Goal: Transaction & Acquisition: Purchase product/service

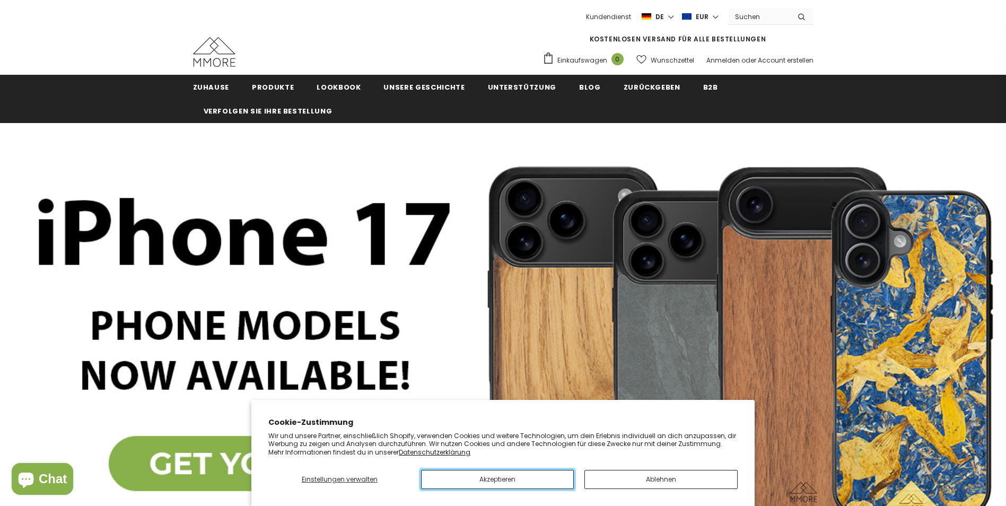
click at [535, 481] on button "Akzeptieren" at bounding box center [497, 479] width 153 height 19
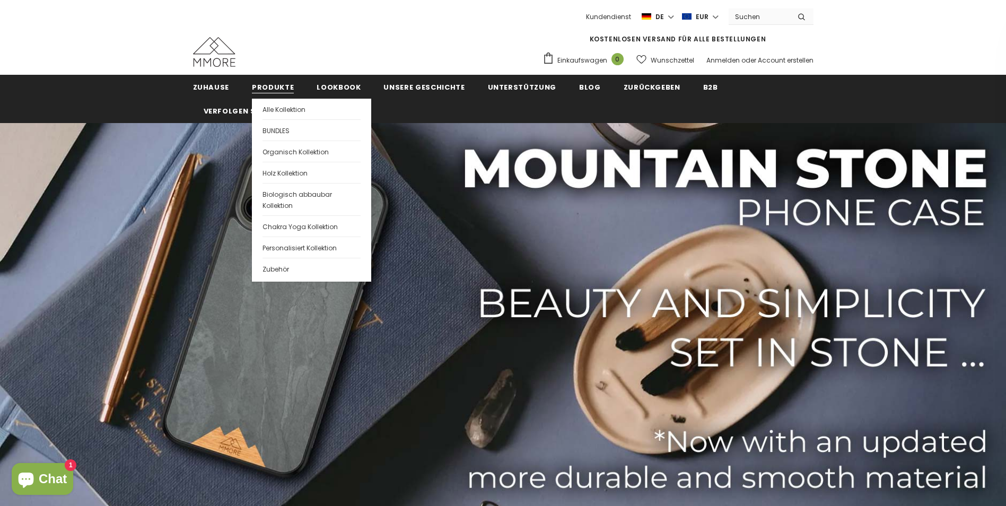
click at [254, 86] on span "Produkte" at bounding box center [273, 87] width 42 height 10
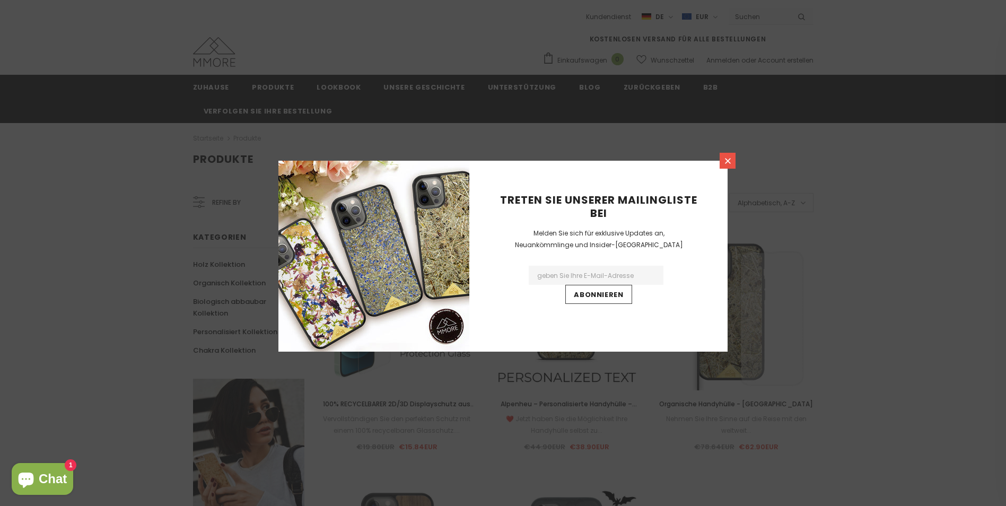
click at [725, 159] on icon at bounding box center [728, 161] width 9 height 9
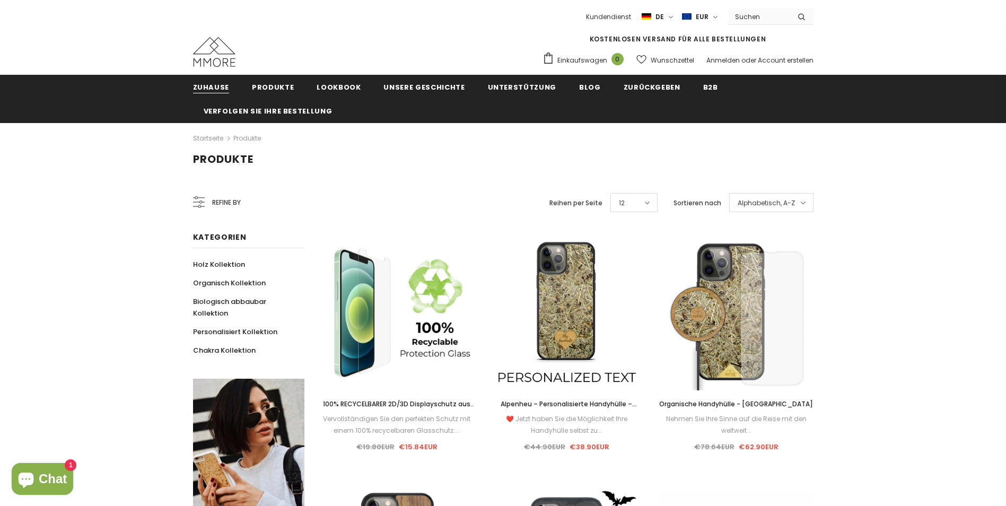
click at [218, 83] on span "Zuhause" at bounding box center [211, 87] width 37 height 10
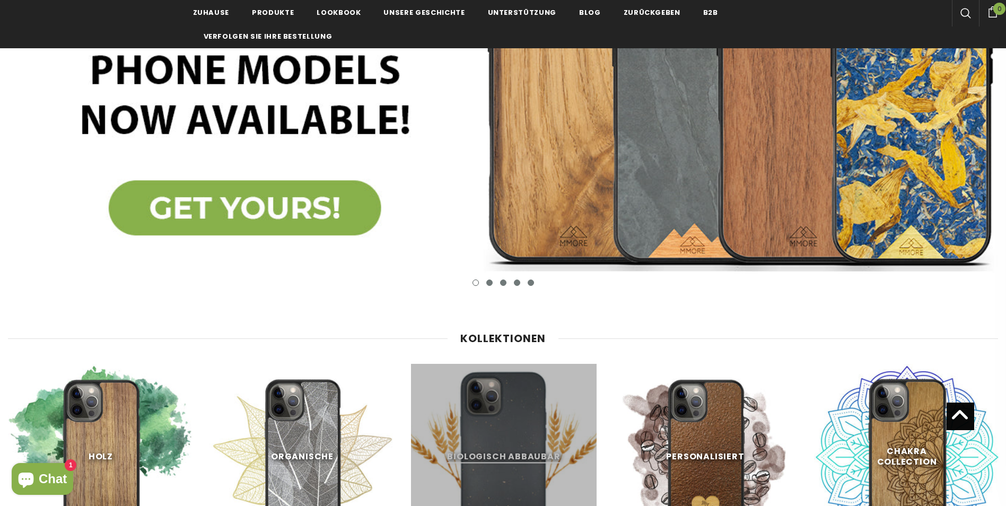
scroll to position [424, 0]
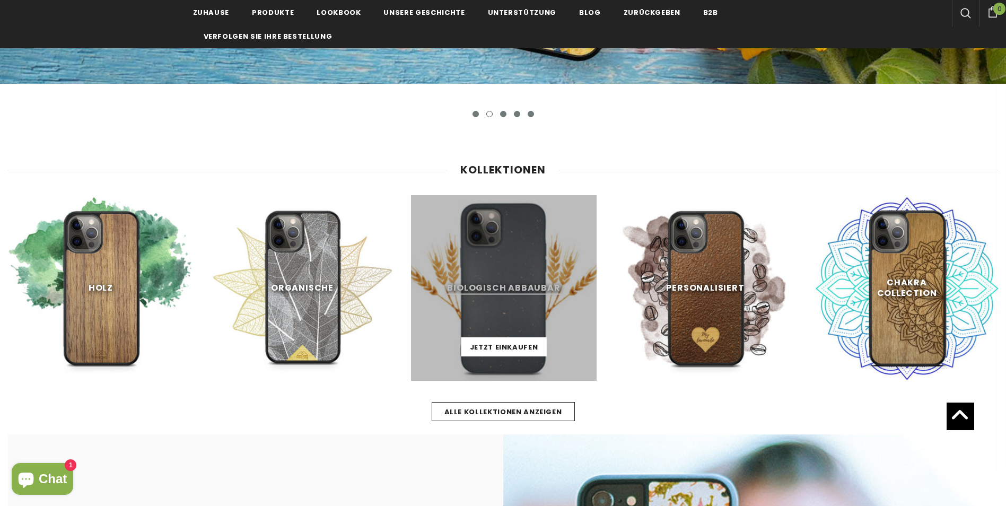
click at [493, 323] on link at bounding box center [504, 288] width 186 height 186
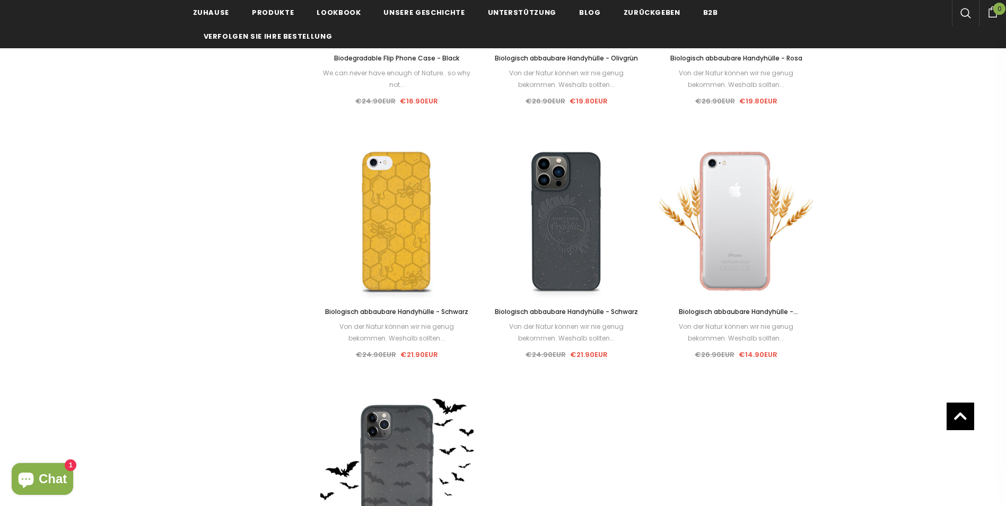
scroll to position [849, 0]
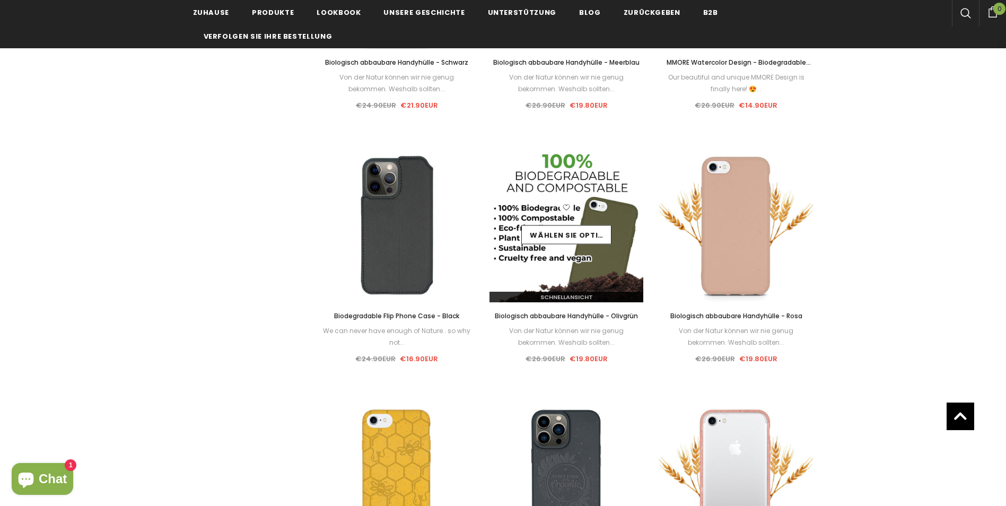
click at [558, 280] on img at bounding box center [567, 226] width 154 height 154
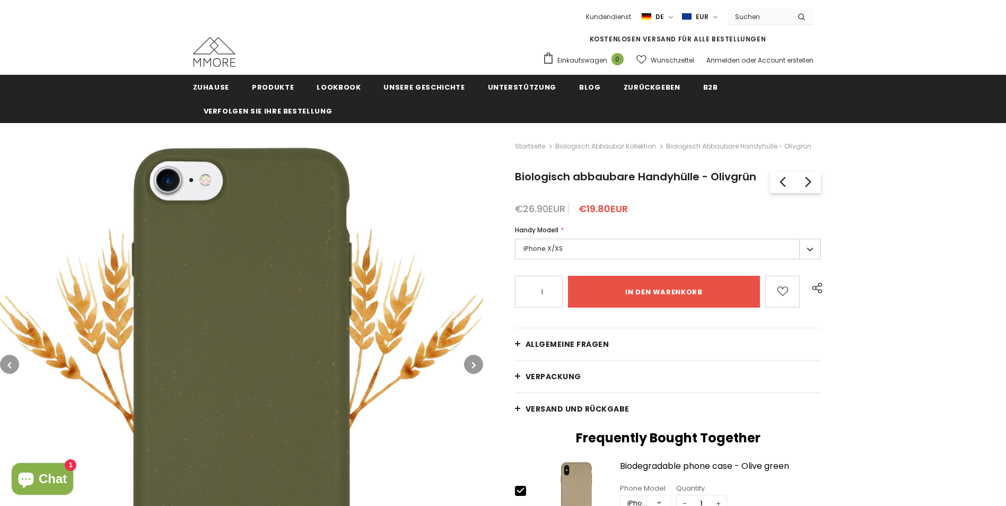
click at [811, 246] on label "iPhone X/XS" at bounding box center [668, 249] width 307 height 21
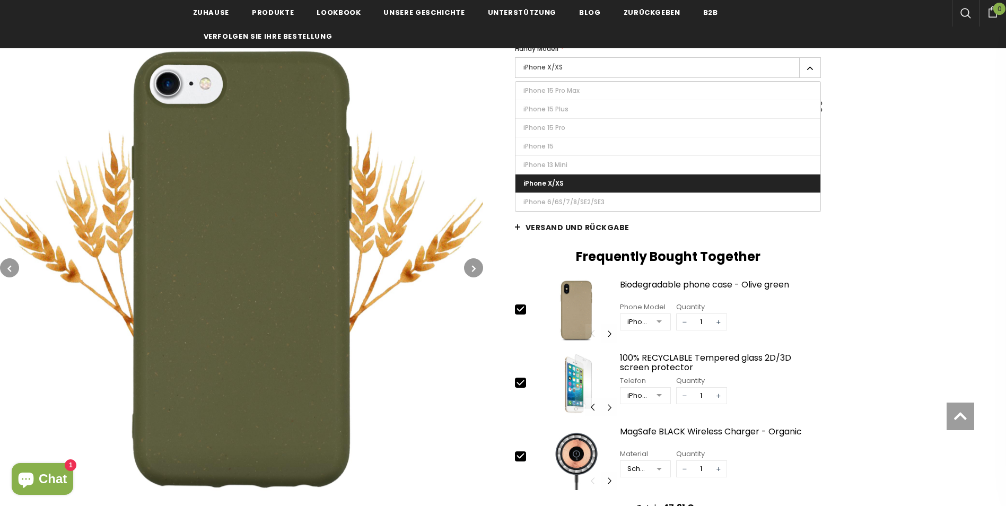
scroll to position [212, 0]
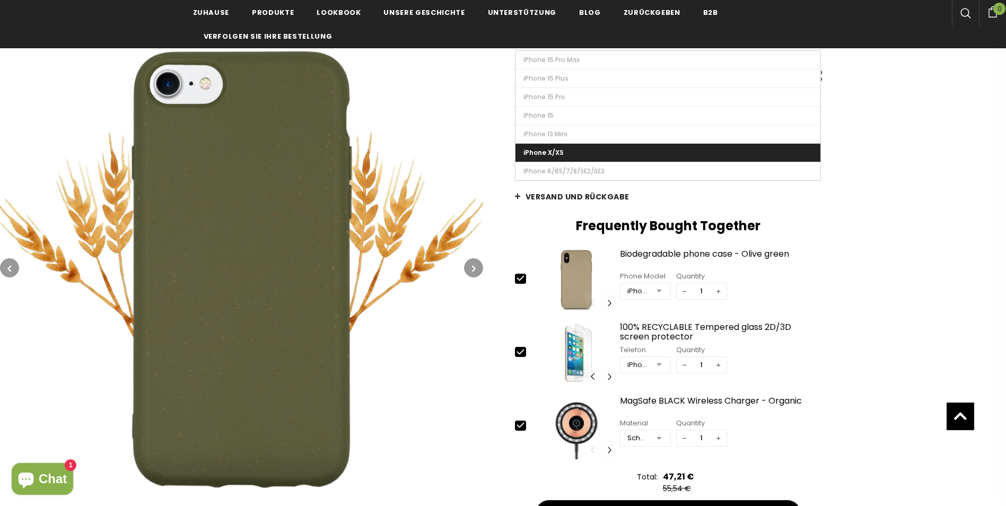
click at [728, 147] on label "iPhone X/XS" at bounding box center [669, 153] width 306 height 18
click at [0, 0] on input "iPhone X/XS" at bounding box center [0, 0] width 0 height 0
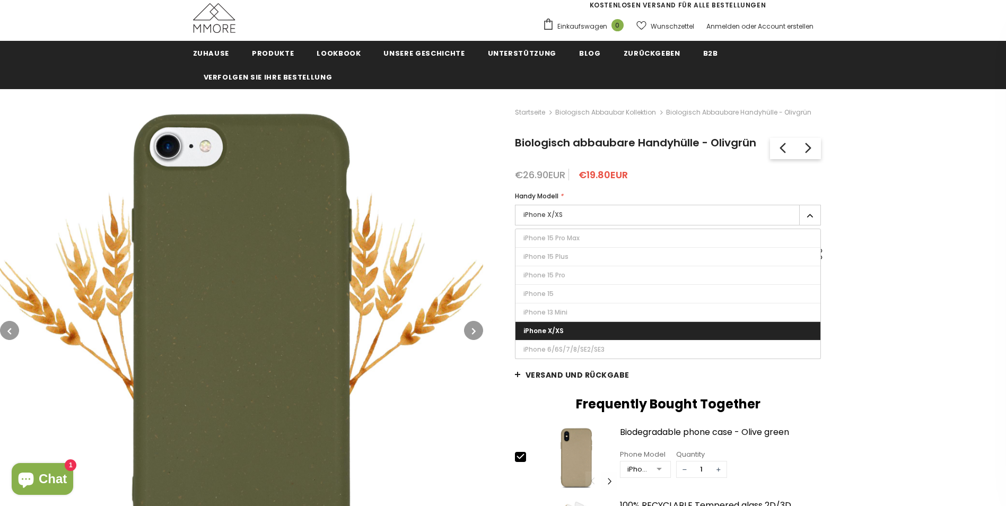
scroll to position [21, 0]
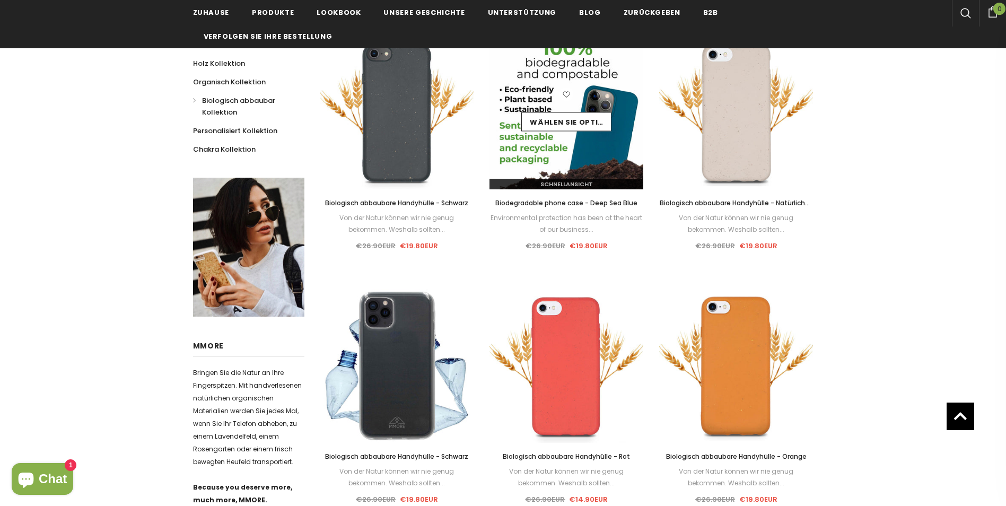
scroll to position [159, 0]
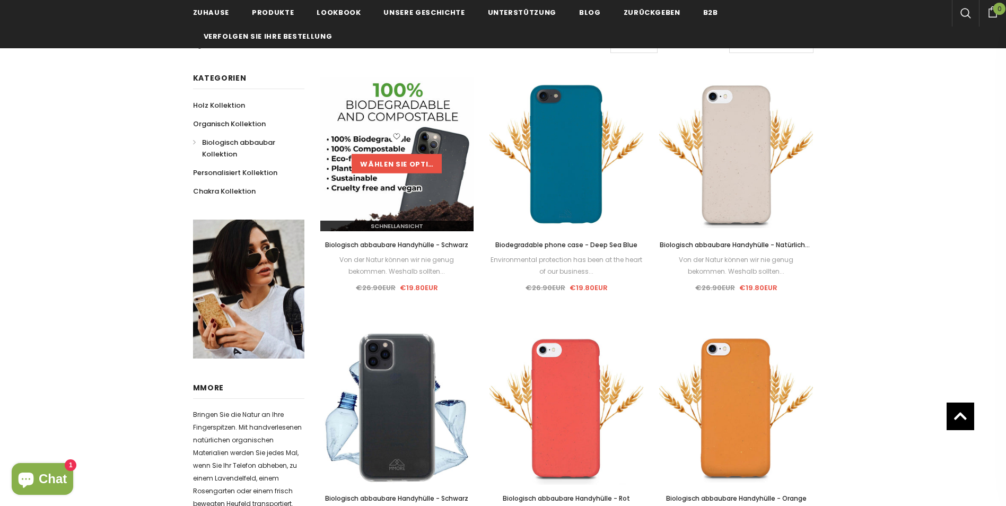
click at [396, 164] on link "Wählen Sie Optionen" at bounding box center [397, 163] width 90 height 19
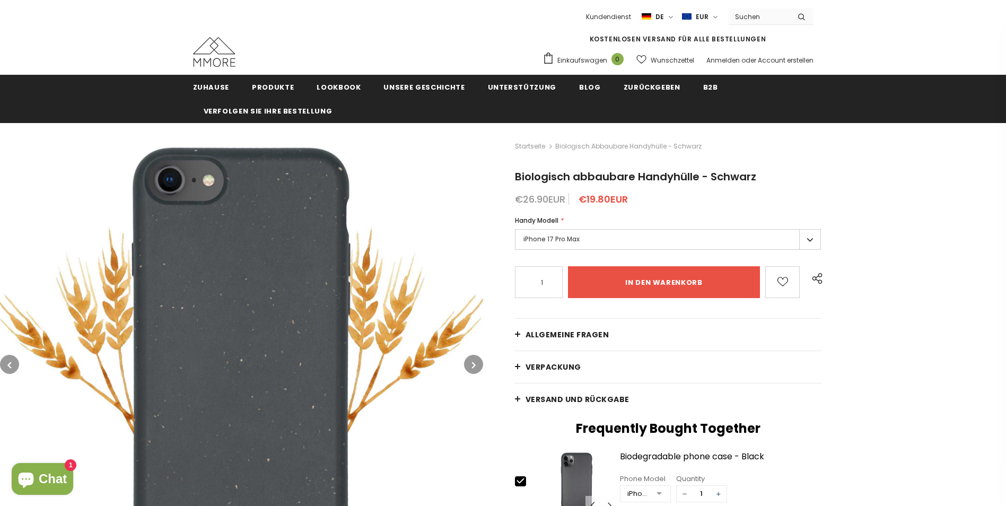
click at [809, 238] on label "iPhone 17 Pro Max" at bounding box center [668, 239] width 307 height 21
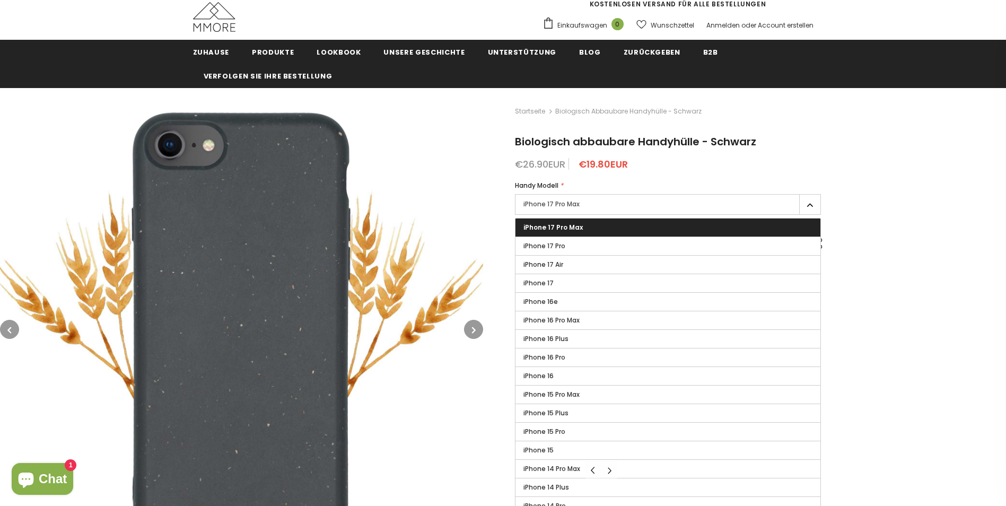
scroll to position [106, 0]
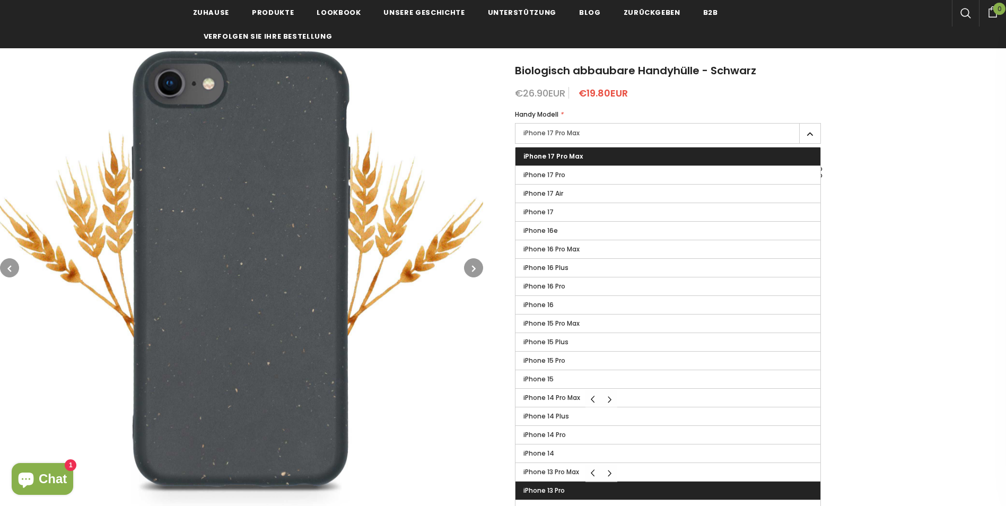
click at [569, 489] on label "iPhone 13 Pro" at bounding box center [669, 491] width 306 height 18
click at [0, 0] on input "iPhone 13 Pro" at bounding box center [0, 0] width 0 height 0
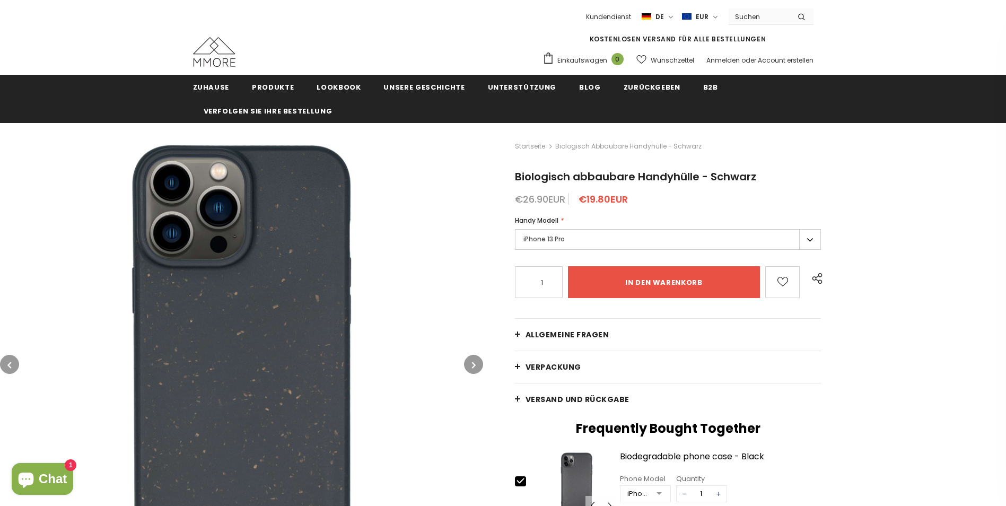
click at [473, 362] on icon "button" at bounding box center [474, 365] width 4 height 11
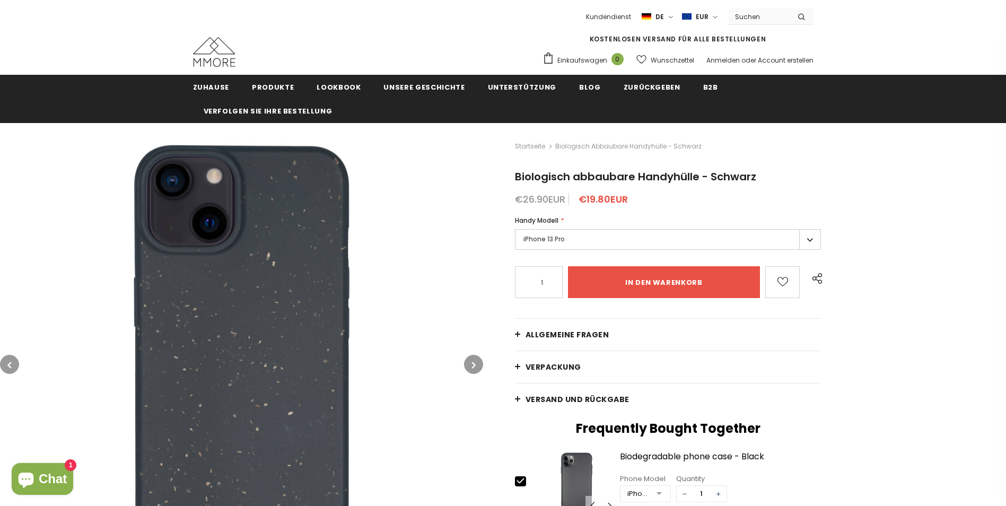
click at [473, 361] on icon "button" at bounding box center [474, 365] width 4 height 11
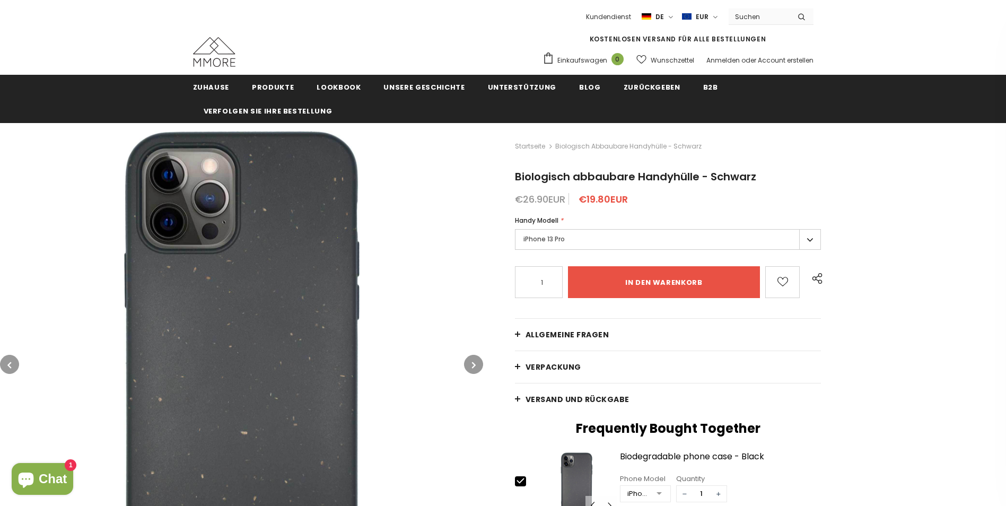
click at [473, 361] on icon "button" at bounding box center [474, 365] width 4 height 11
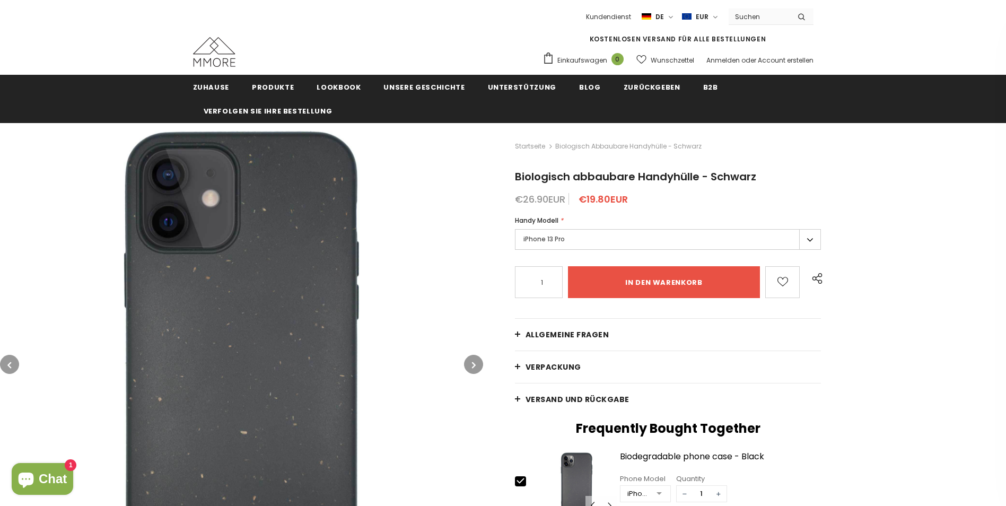
click at [473, 361] on icon "button" at bounding box center [474, 365] width 4 height 11
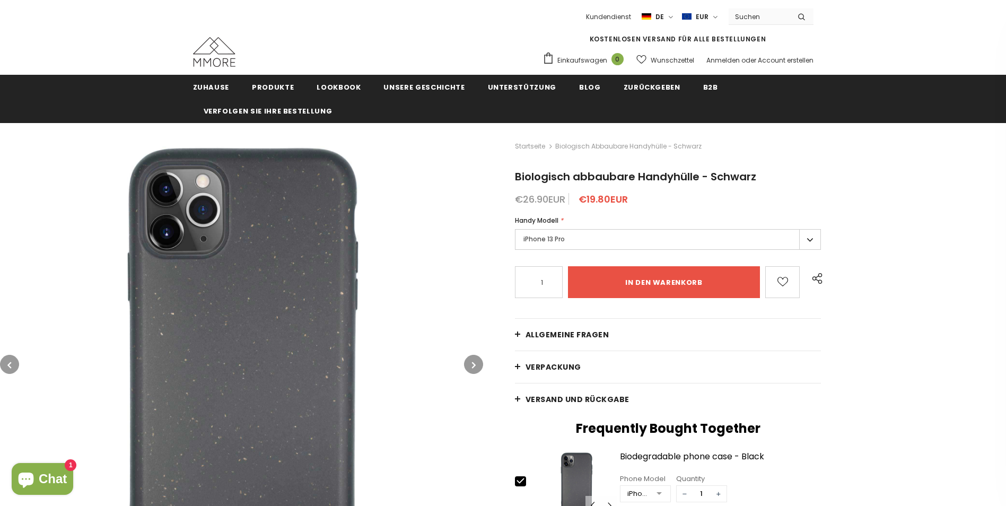
click at [473, 361] on icon "button" at bounding box center [474, 365] width 4 height 11
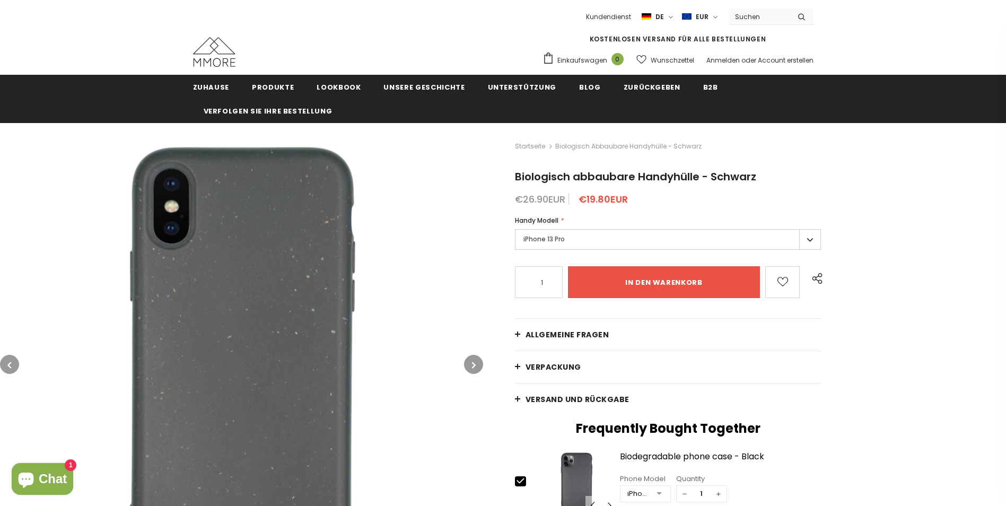
click at [473, 361] on icon "button" at bounding box center [474, 365] width 4 height 11
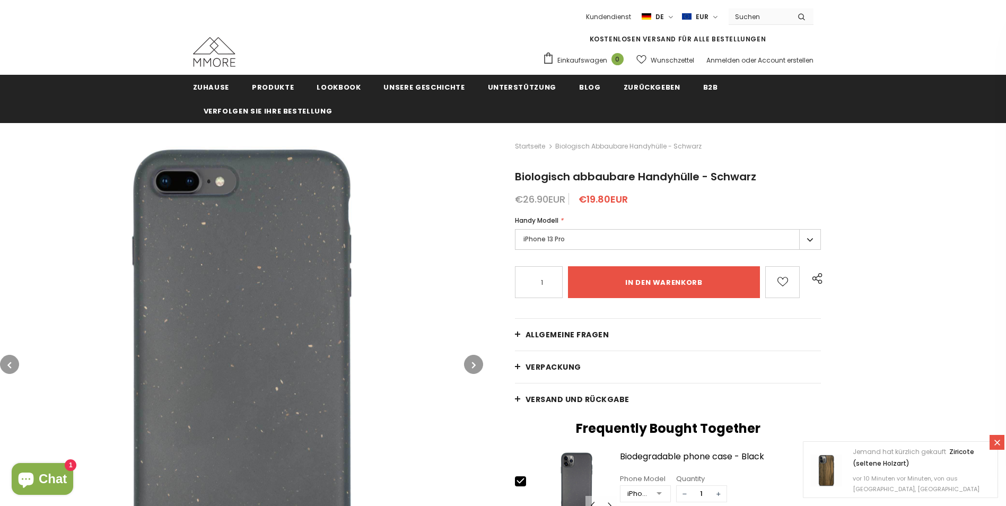
click at [476, 362] on button "button" at bounding box center [473, 364] width 19 height 19
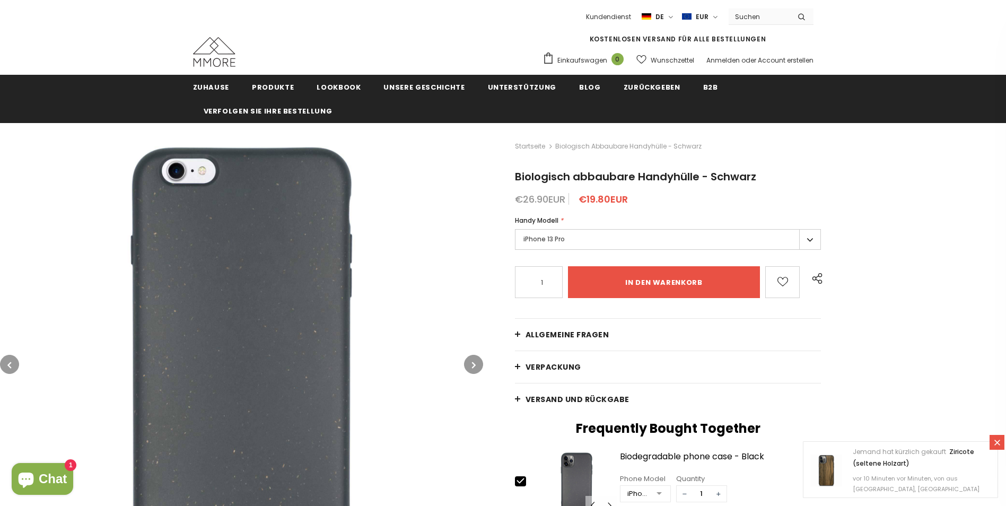
click at [476, 362] on button "button" at bounding box center [473, 364] width 19 height 19
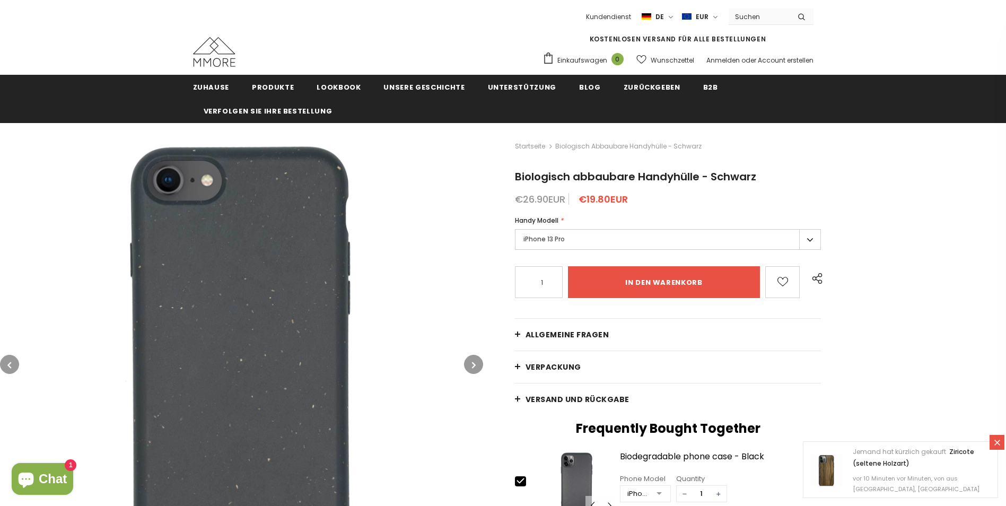
click at [476, 362] on button "button" at bounding box center [473, 364] width 19 height 19
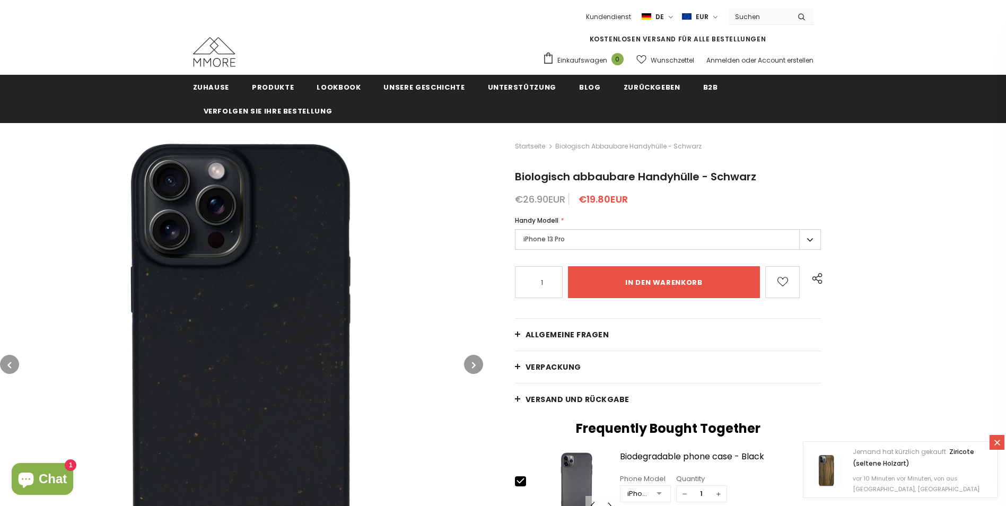
click at [476, 362] on button "button" at bounding box center [473, 364] width 19 height 19
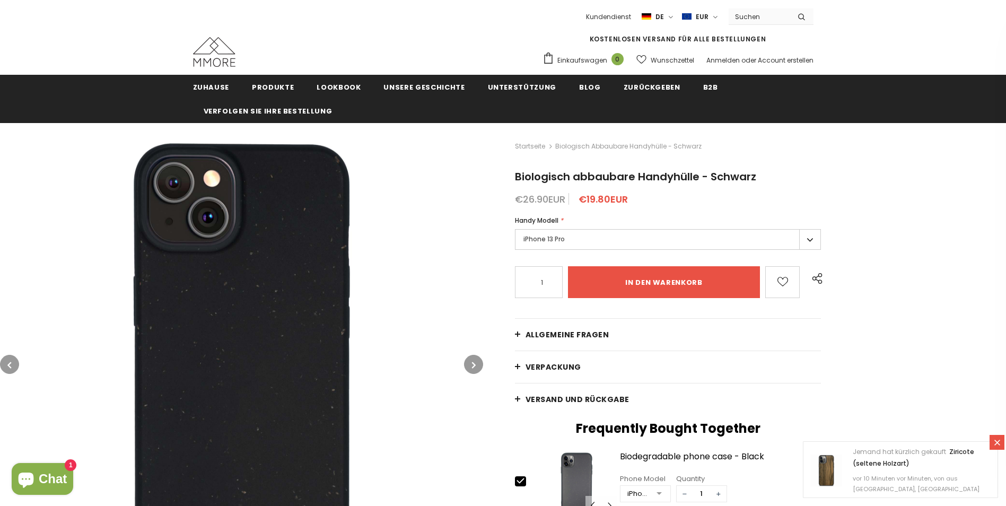
click at [476, 362] on button "button" at bounding box center [473, 364] width 19 height 19
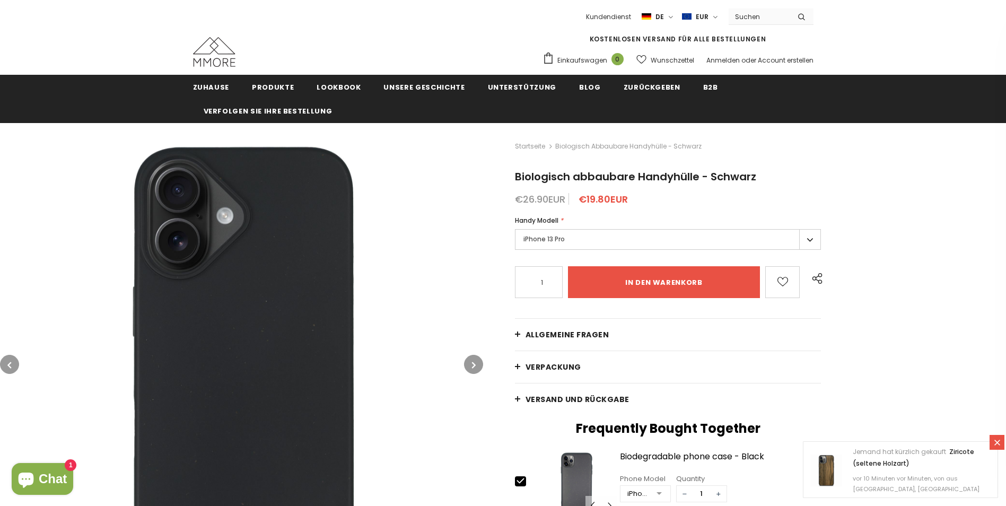
click at [476, 362] on button "button" at bounding box center [473, 364] width 19 height 19
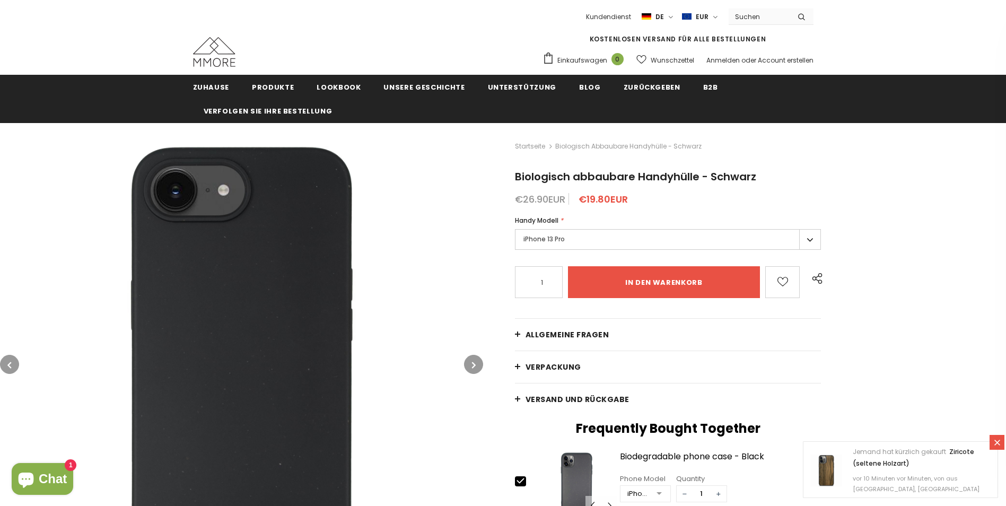
click at [476, 362] on button "button" at bounding box center [473, 364] width 19 height 19
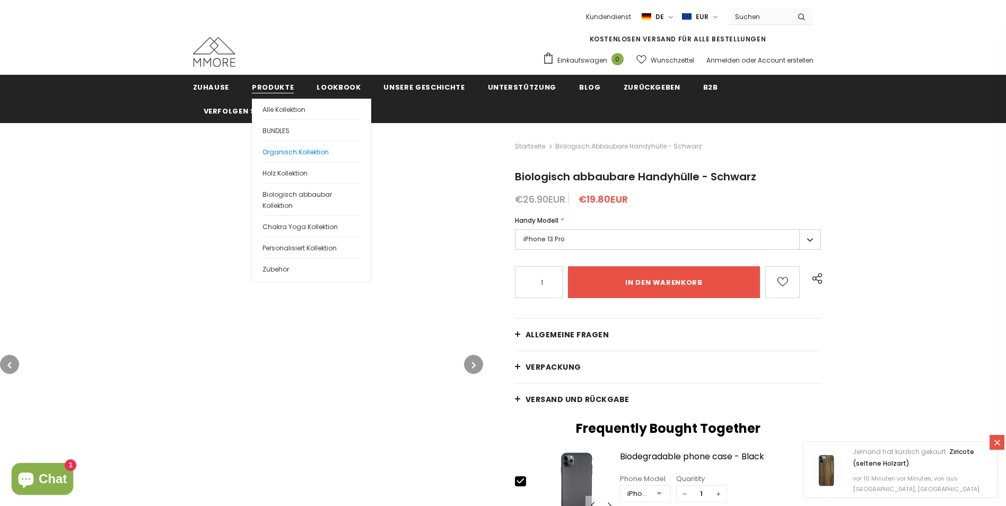
click at [278, 152] on span "Organisch Kollektion" at bounding box center [296, 151] width 66 height 9
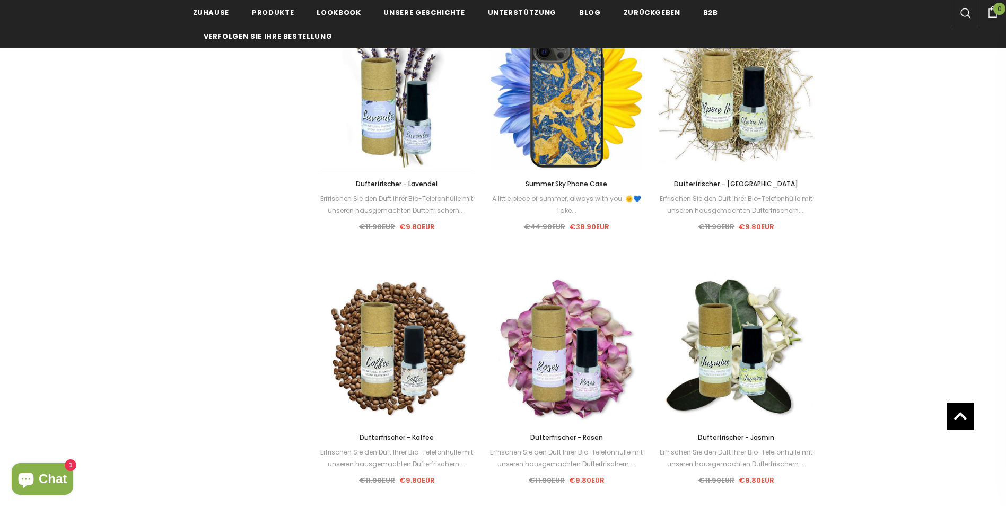
scroll to position [788, 0]
